Goal: Task Accomplishment & Management: Manage account settings

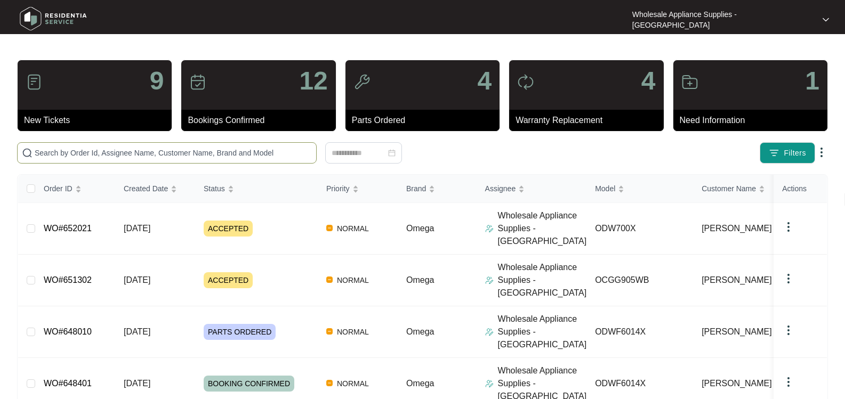
paste input "651302"
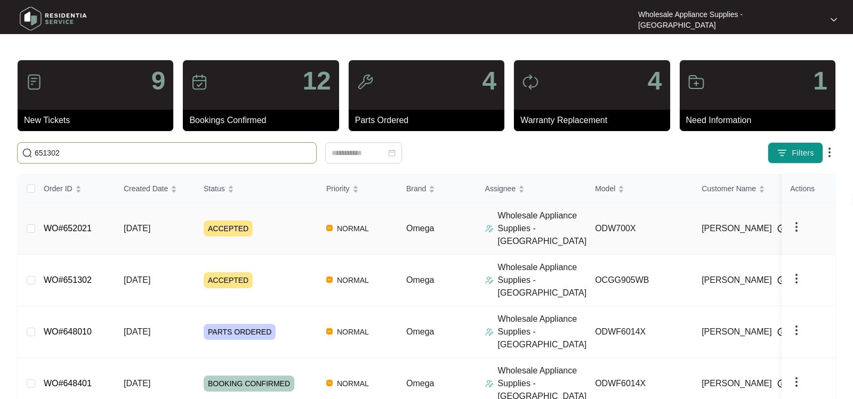
type input "651302"
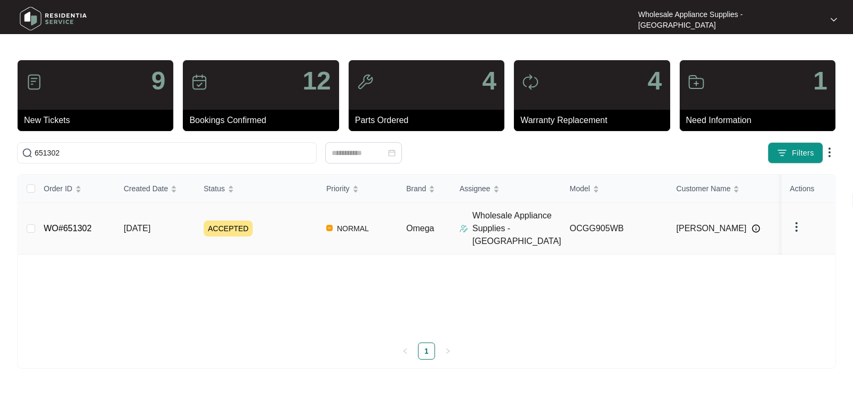
click at [105, 220] on td "WO#651302" at bounding box center [75, 229] width 80 height 52
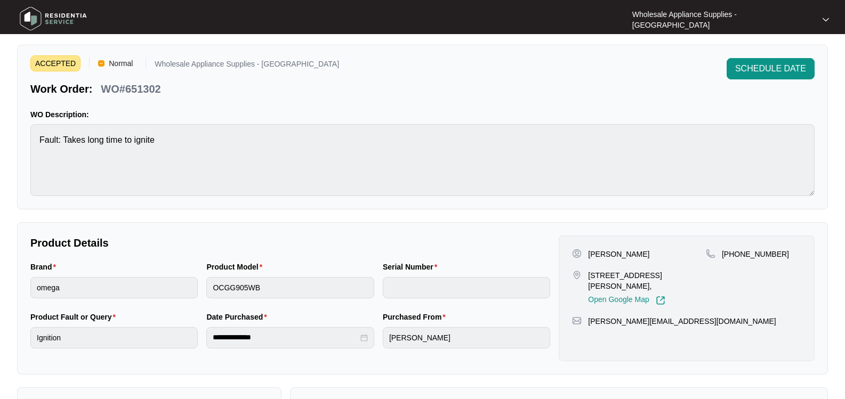
scroll to position [53, 0]
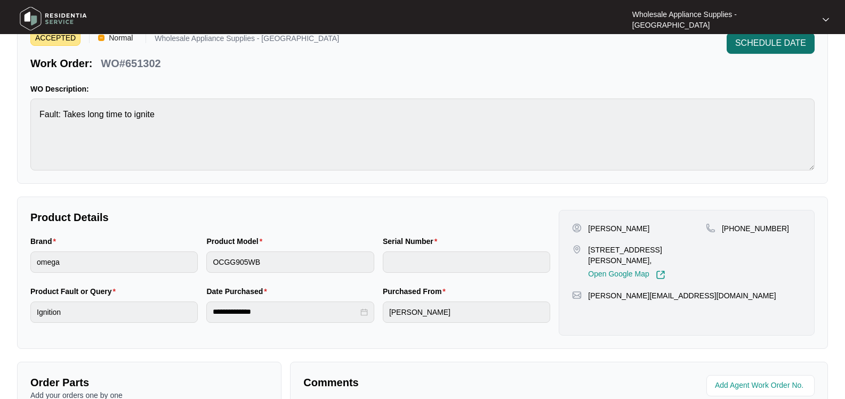
click at [771, 45] on span "SCHEDULE DATE" at bounding box center [770, 43] width 71 height 13
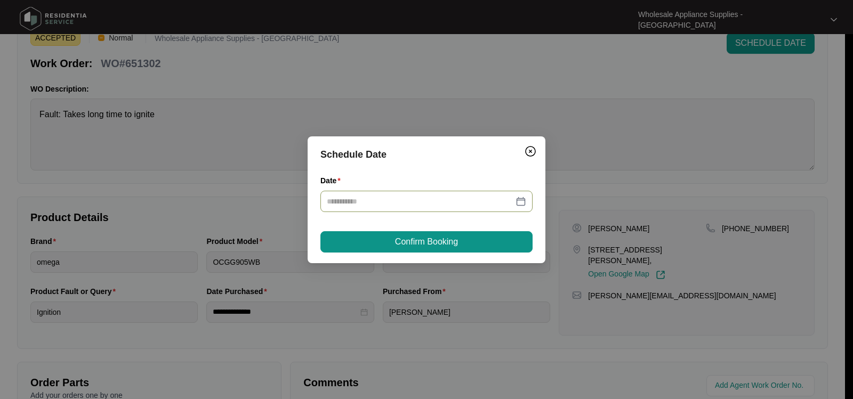
click at [358, 195] on div at bounding box center [426, 201] width 212 height 21
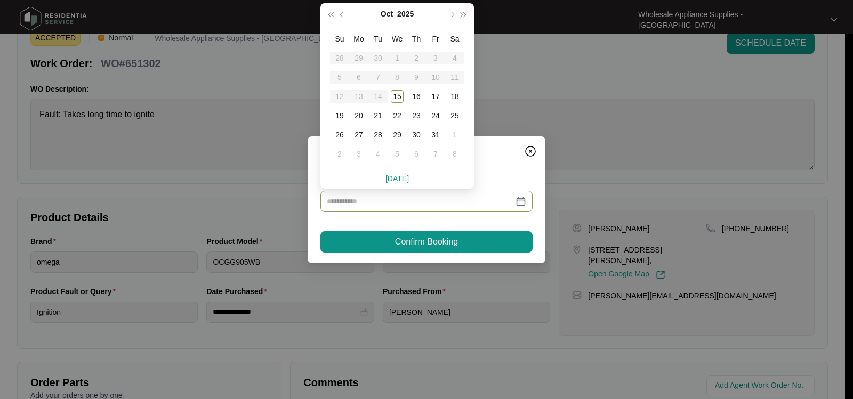
click at [358, 204] on input "Date" at bounding box center [420, 202] width 187 height 12
type input "**********"
click at [379, 114] on div "21" at bounding box center [378, 115] width 13 height 13
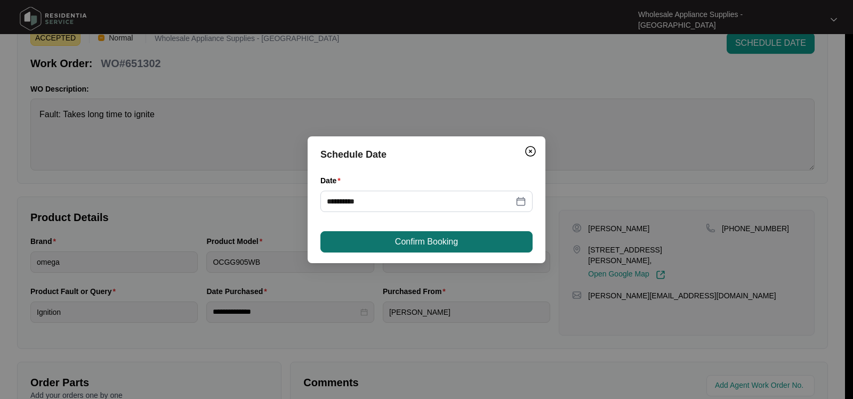
click at [391, 245] on button "Confirm Booking" at bounding box center [426, 241] width 212 height 21
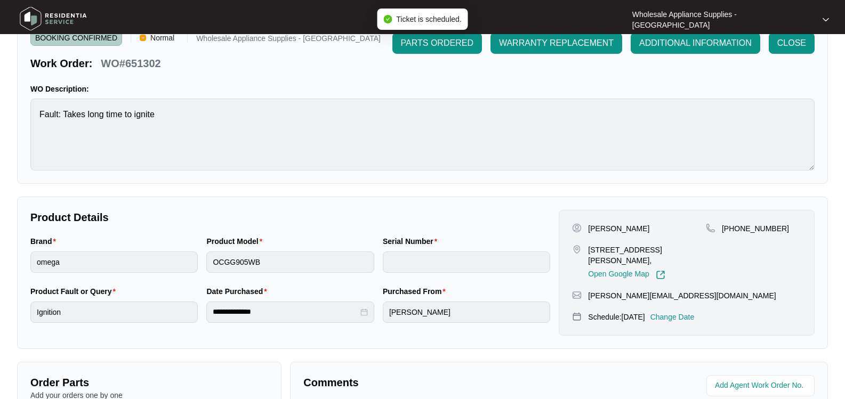
scroll to position [0, 0]
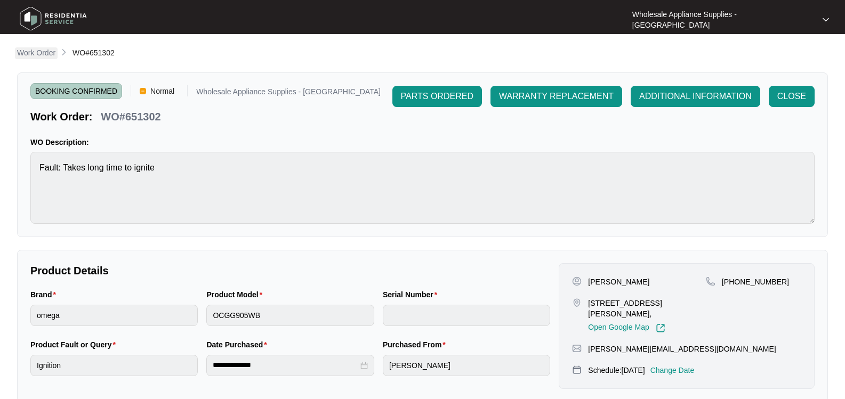
click at [37, 54] on p "Work Order" at bounding box center [36, 52] width 38 height 11
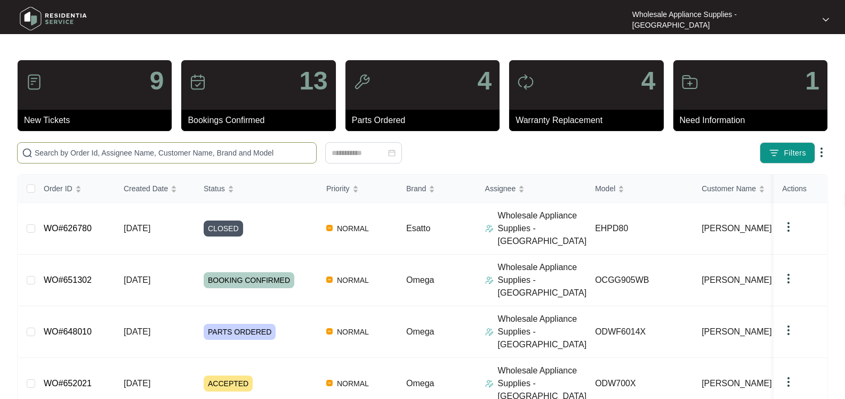
paste input "651597"
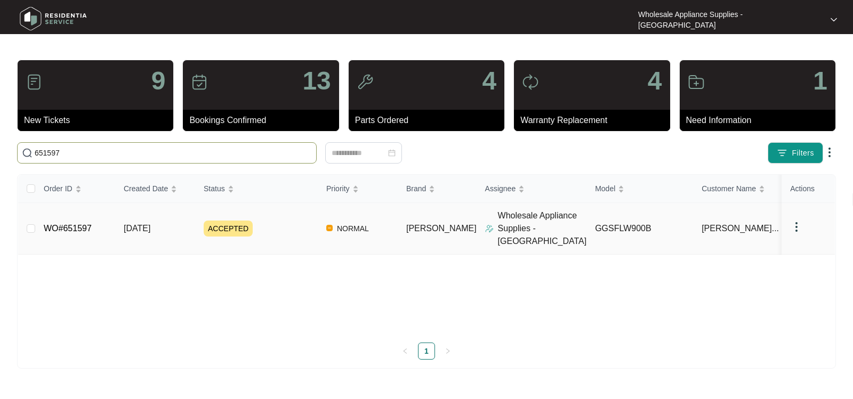
type input "651597"
click at [77, 224] on link "WO#651597" at bounding box center [68, 228] width 48 height 9
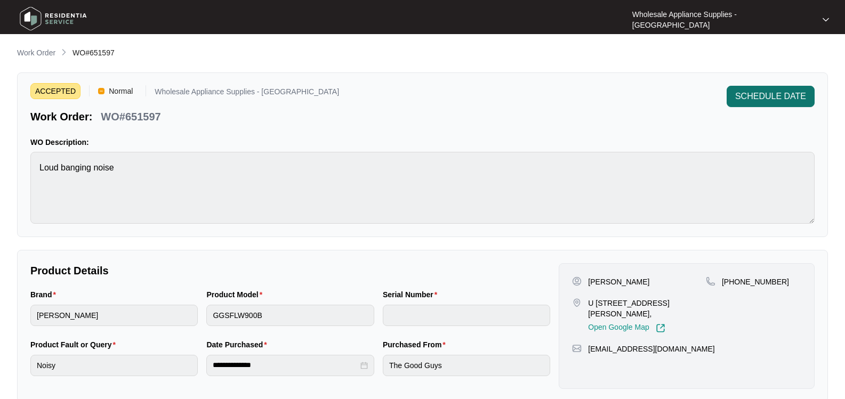
click at [762, 90] on button "SCHEDULE DATE" at bounding box center [771, 96] width 88 height 21
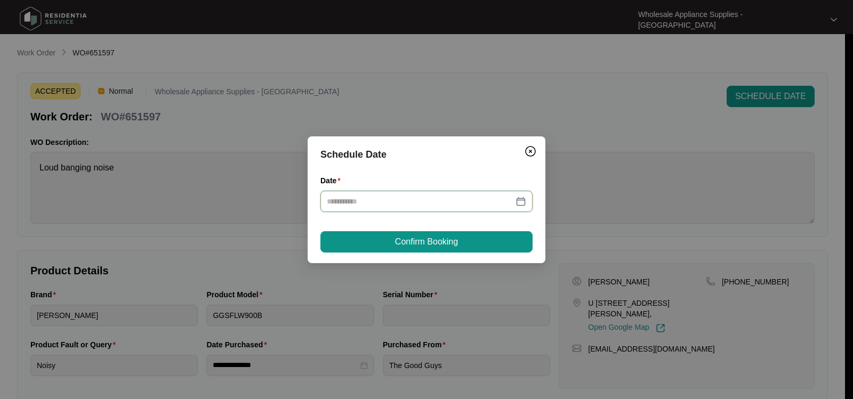
click at [377, 203] on input "Date" at bounding box center [420, 202] width 187 height 12
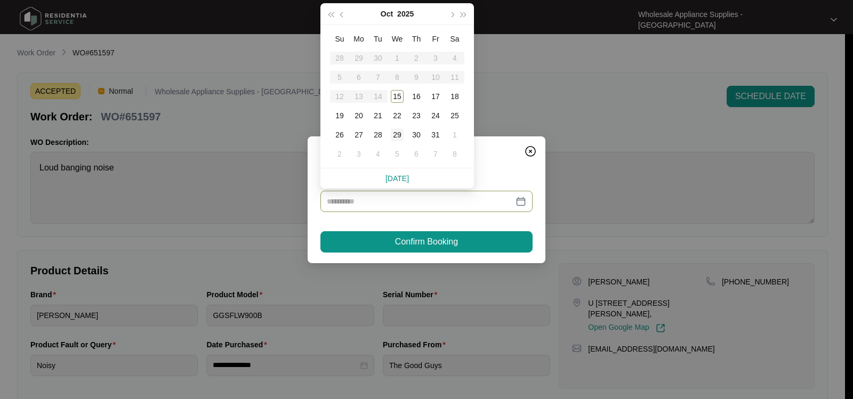
click at [396, 136] on div "29" at bounding box center [397, 134] width 13 height 13
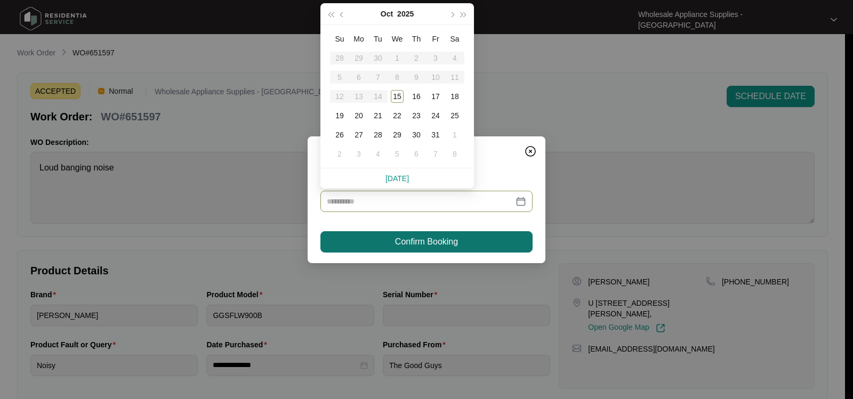
type input "**********"
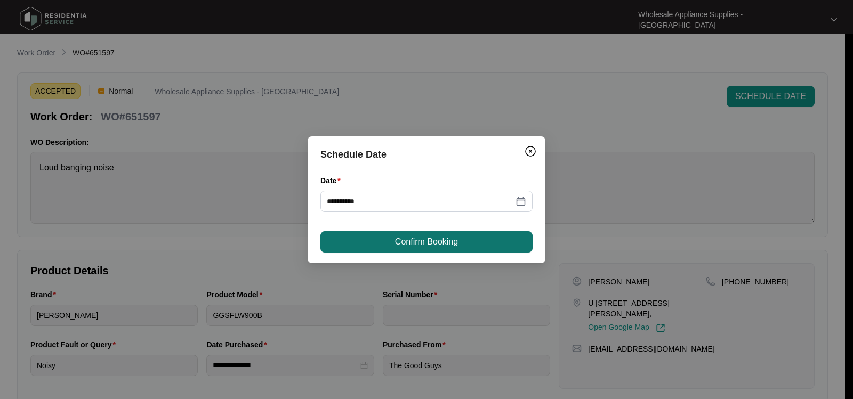
click at [388, 244] on button "Confirm Booking" at bounding box center [426, 241] width 212 height 21
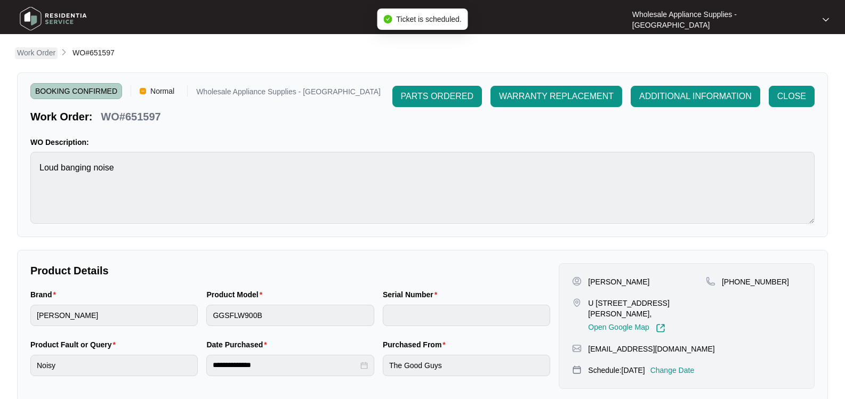
click at [44, 51] on p "Work Order" at bounding box center [36, 52] width 38 height 11
